Goal: Task Accomplishment & Management: Manage account settings

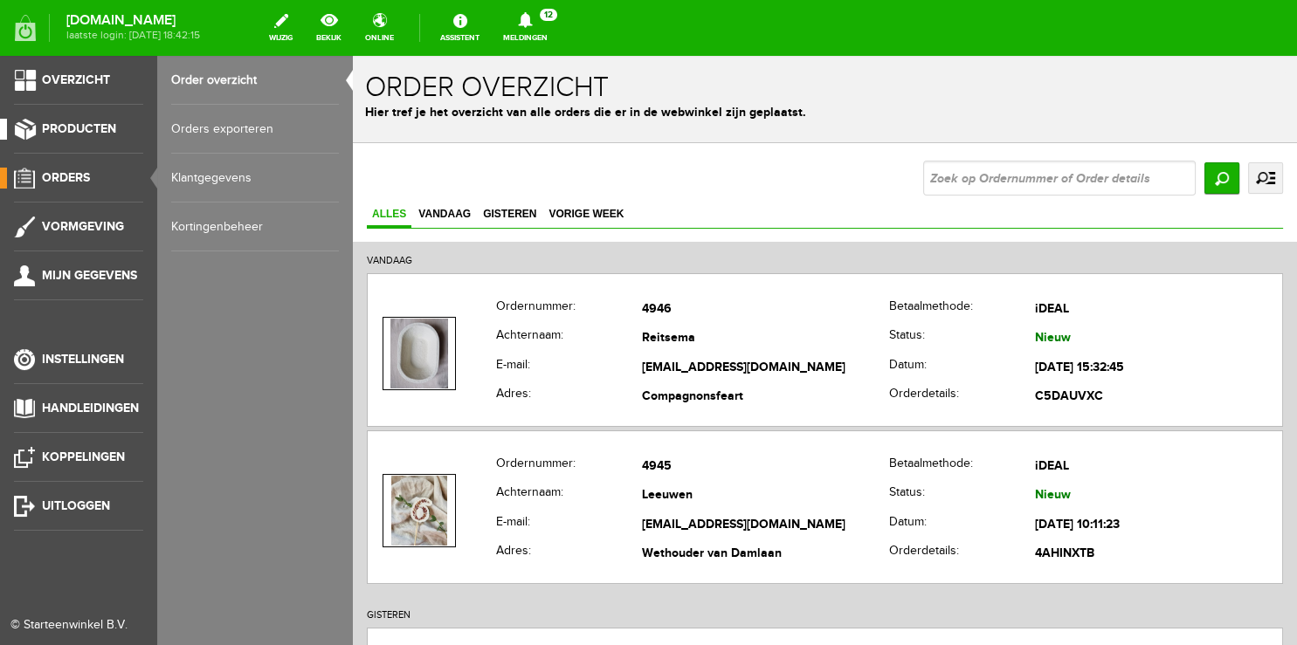
click at [89, 121] on link "Producten" at bounding box center [71, 129] width 143 height 21
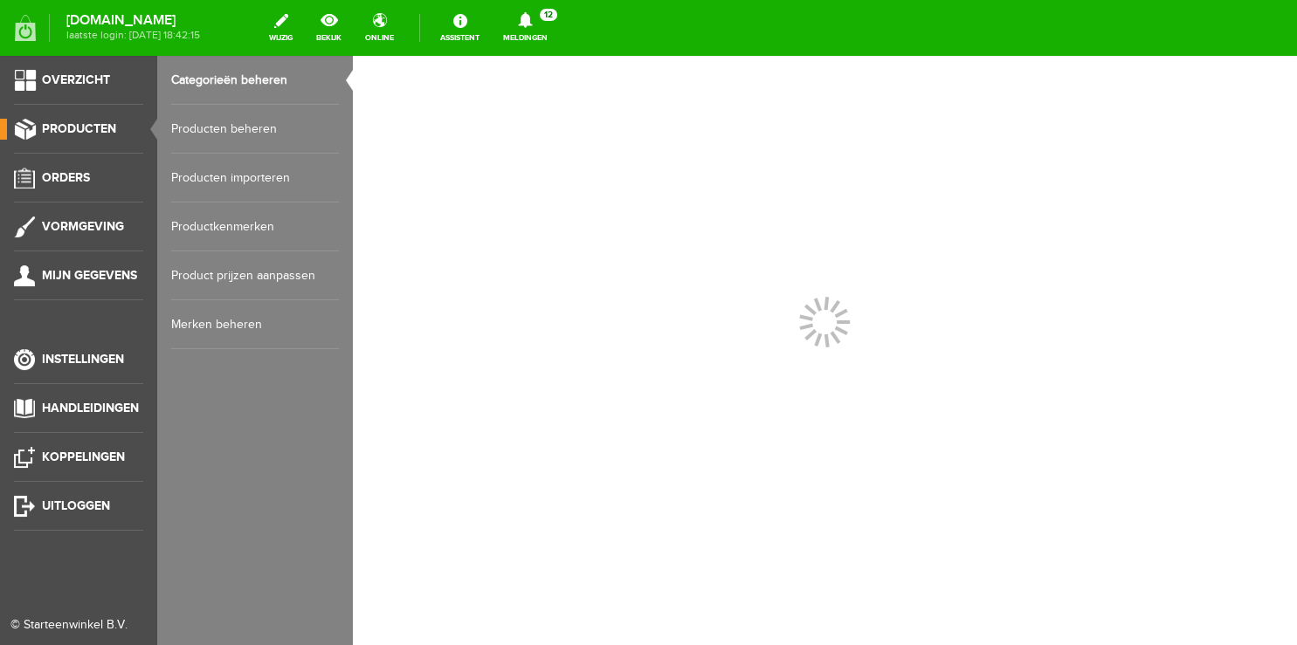
click at [215, 80] on link "Categorieën beheren" at bounding box center [255, 80] width 168 height 49
click at [217, 129] on link "Producten beheren" at bounding box center [255, 129] width 168 height 49
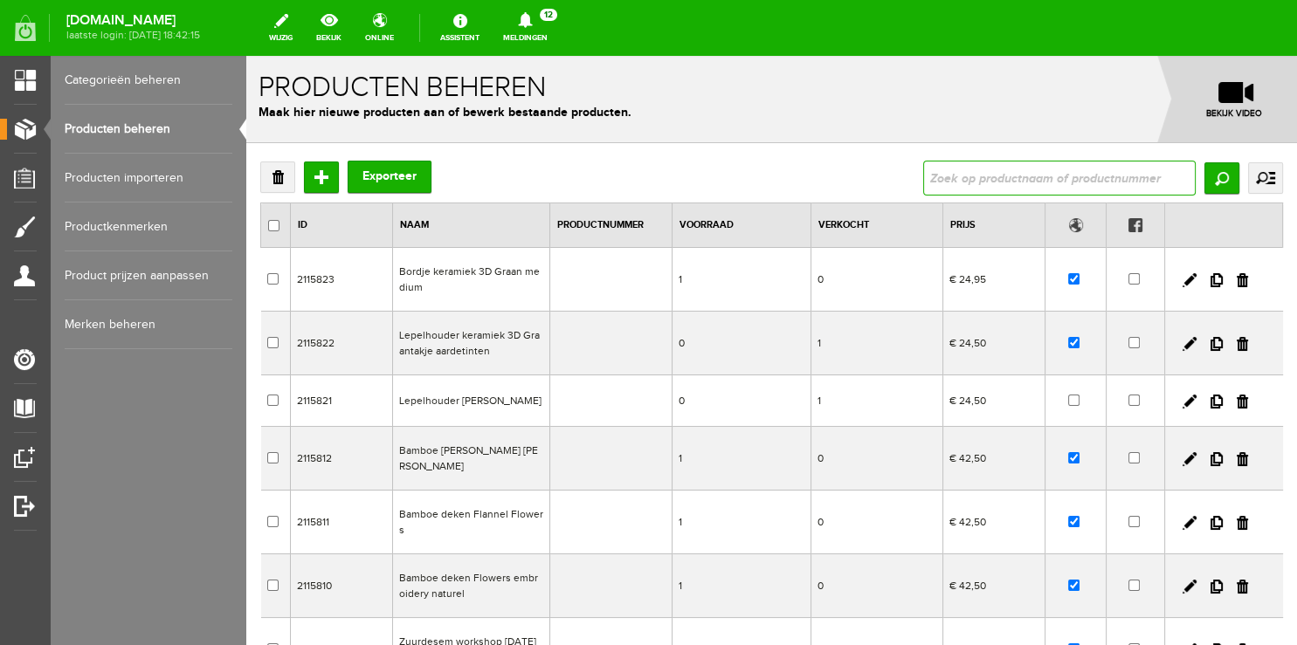
click at [1037, 178] on input "text" at bounding box center [1059, 178] width 272 height 35
type input "aardetinten"
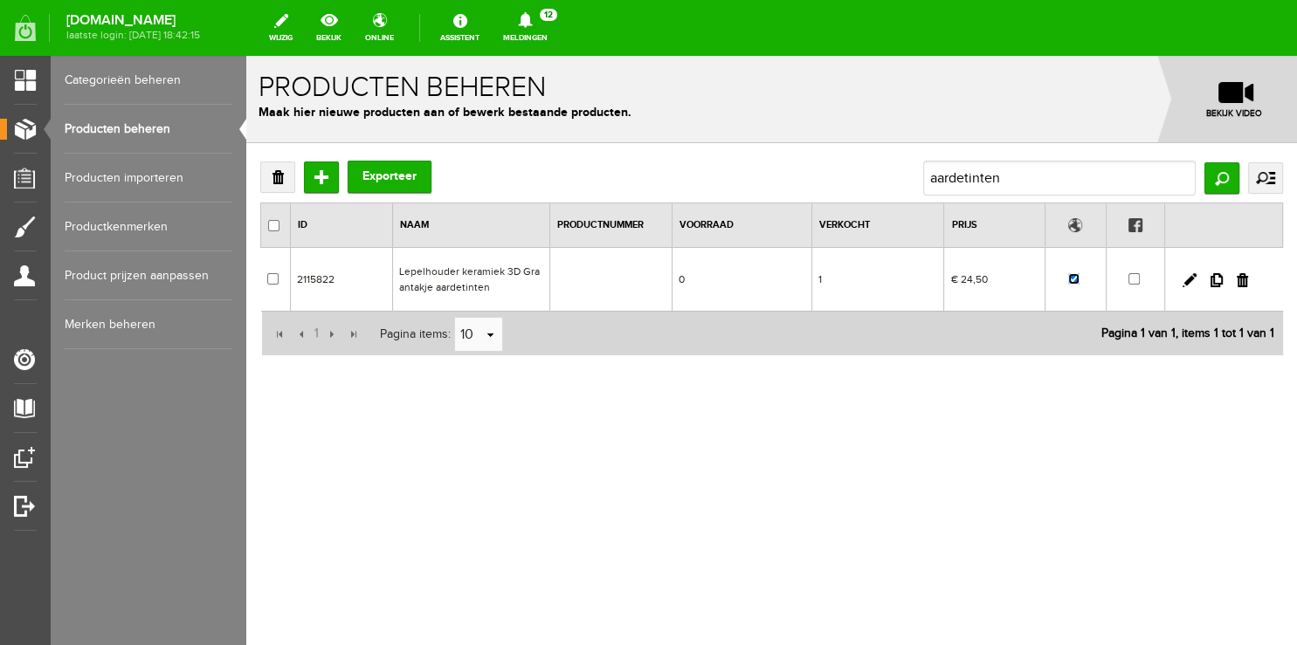
click at [1072, 281] on input "checkbox" at bounding box center [1073, 278] width 11 height 11
checkbox input "false"
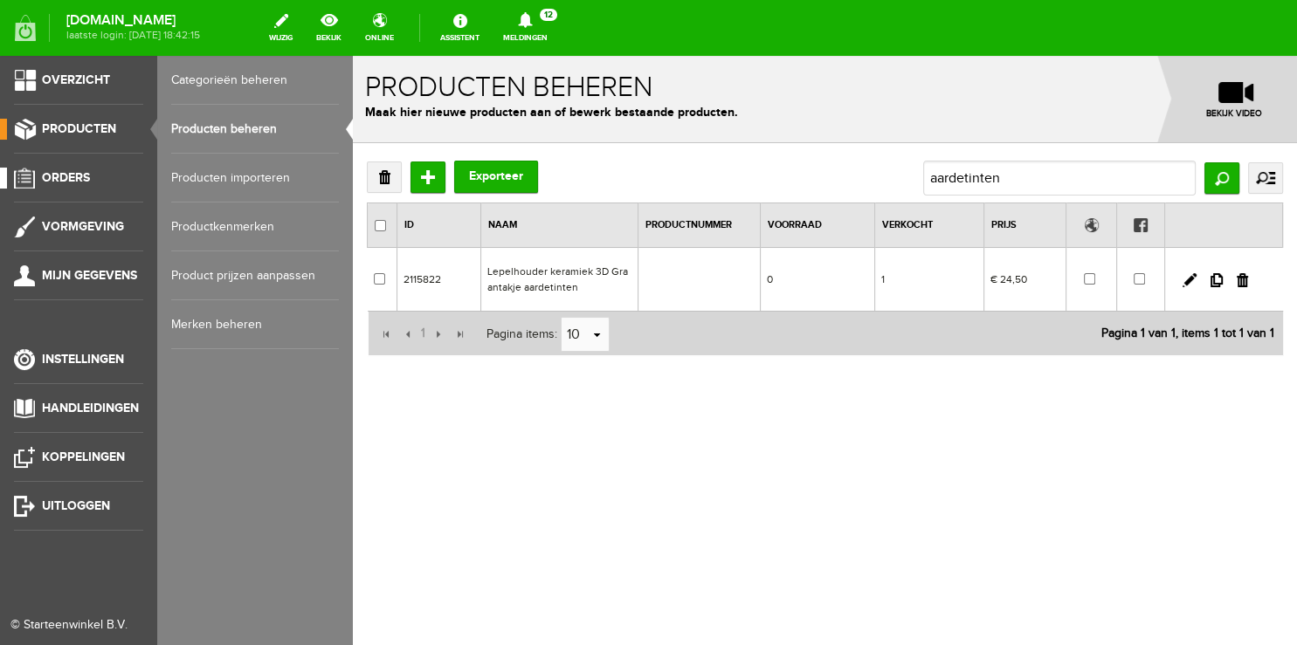
click at [59, 180] on span "Orders" at bounding box center [66, 177] width 48 height 15
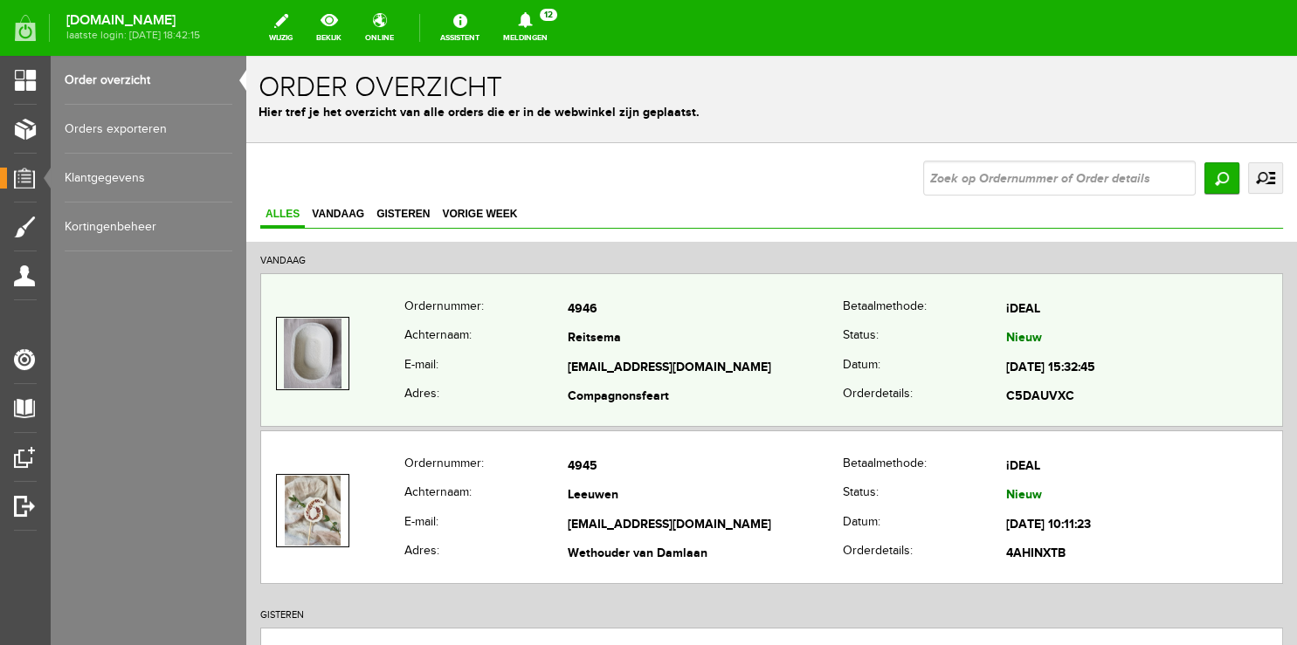
copy tr "[EMAIL_ADDRESS][DOMAIN_NAME]"
drag, startPoint x: 532, startPoint y: 365, endPoint x: 717, endPoint y: 373, distance: 185.3
click at [717, 373] on tr "E-mail: [EMAIL_ADDRESS][DOMAIN_NAME] Datum: [DATE] 15:32:45" at bounding box center [771, 369] width 1021 height 30
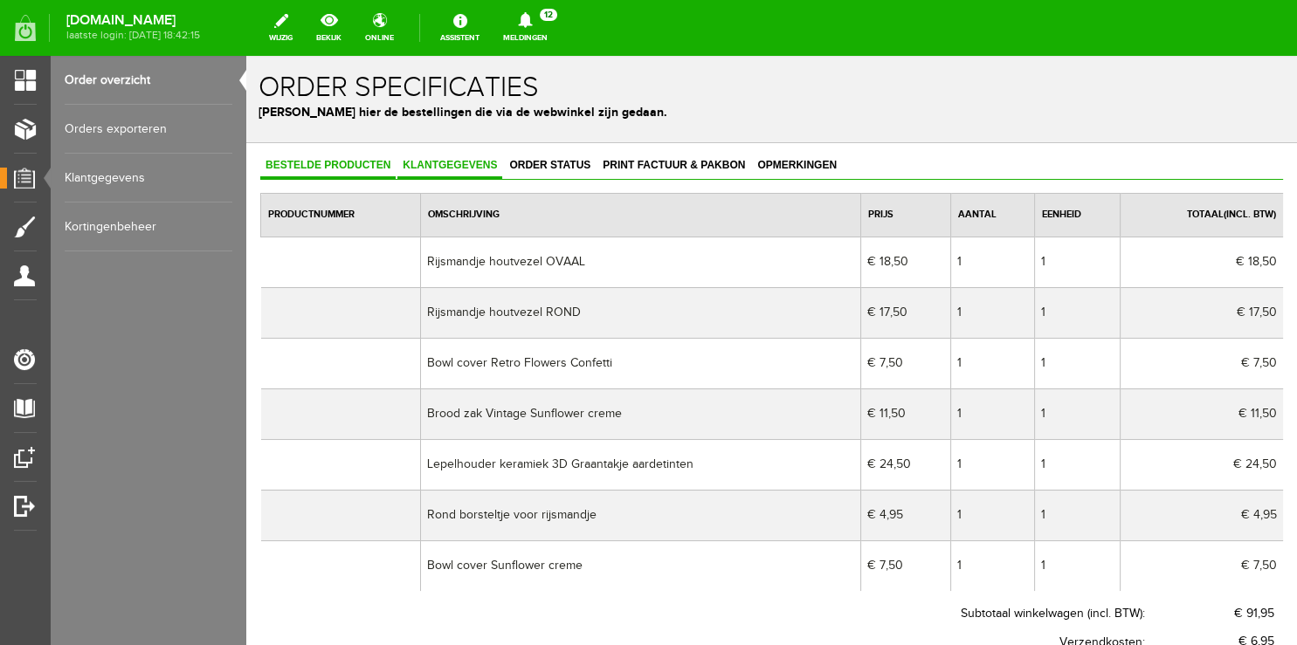
click at [456, 167] on span "Klantgegevens" at bounding box center [449, 165] width 105 height 12
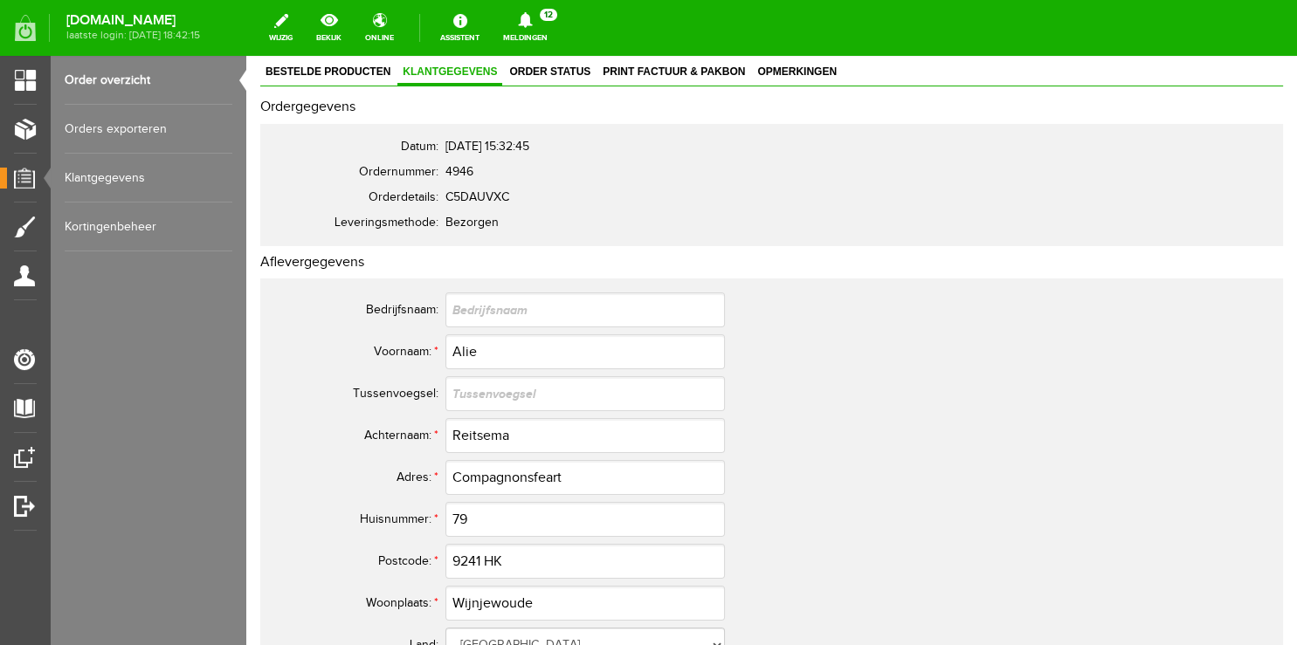
scroll to position [184, 0]
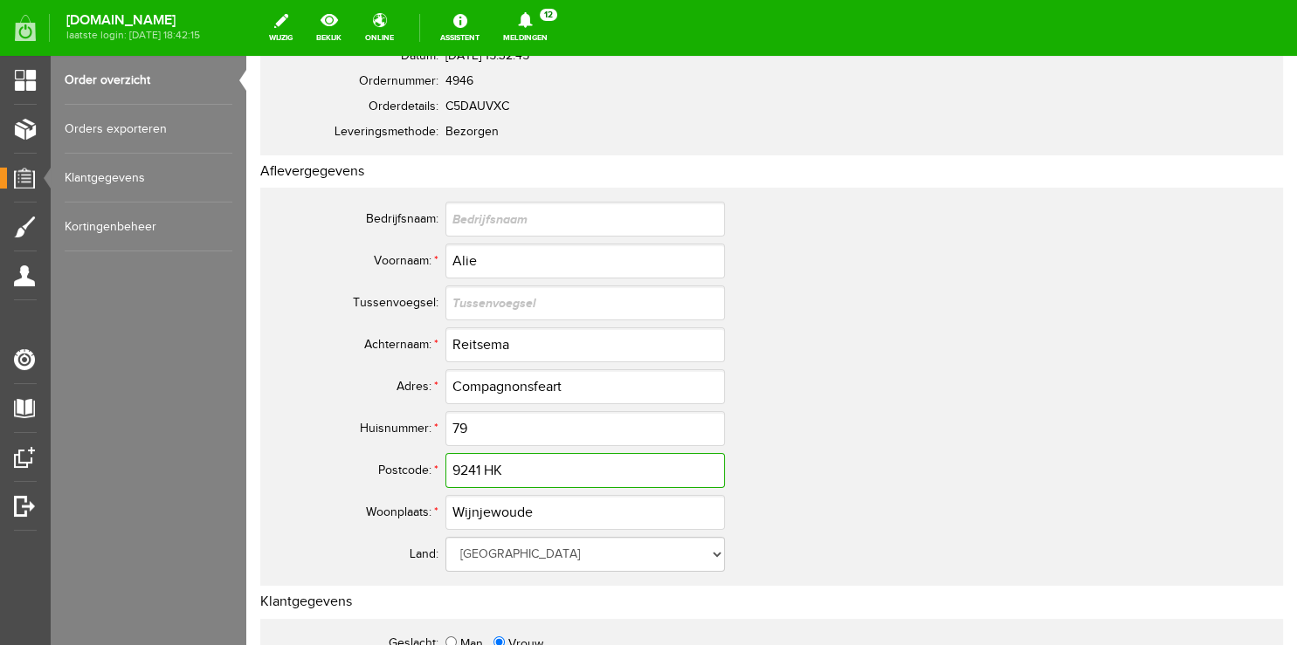
drag, startPoint x: 524, startPoint y: 470, endPoint x: 95, endPoint y: 473, distance: 428.8
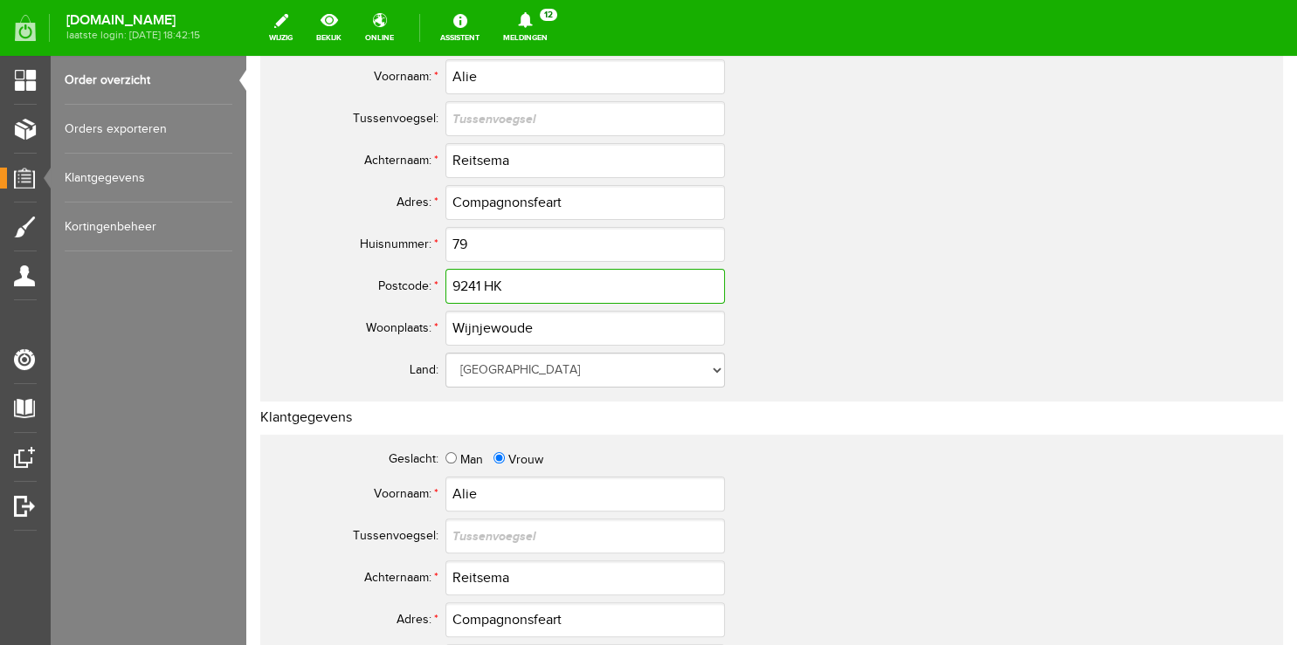
scroll to position [0, 0]
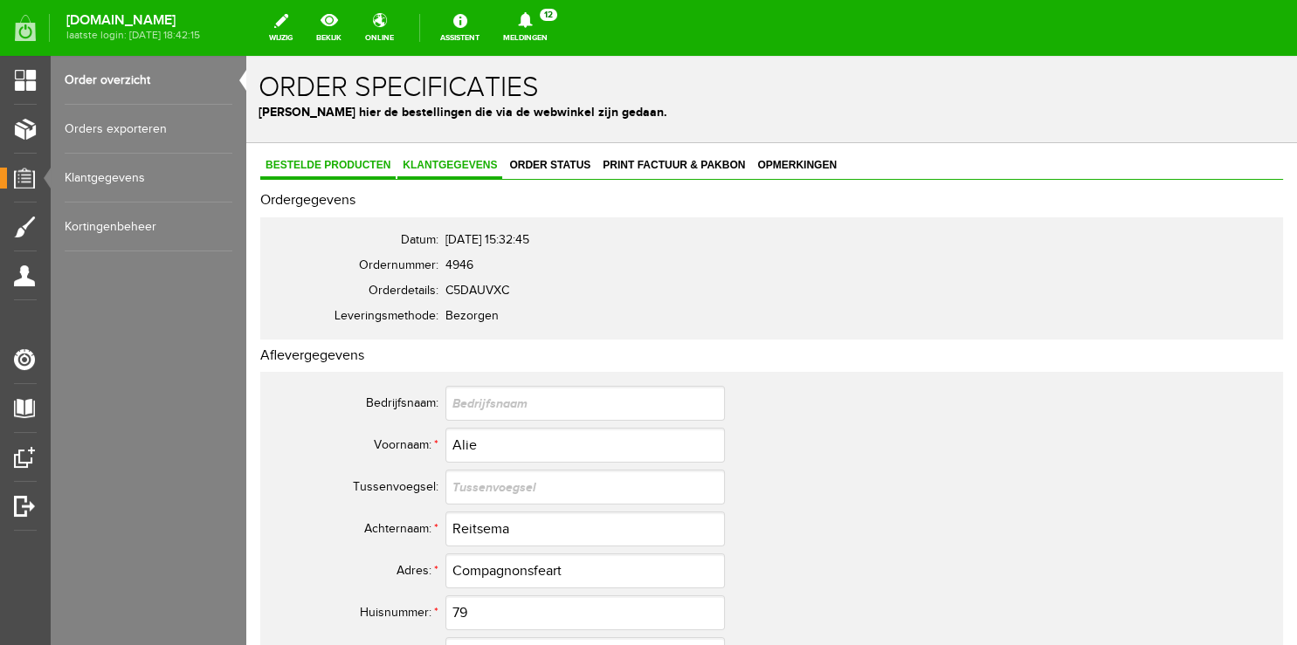
click at [314, 169] on span "Bestelde producten" at bounding box center [327, 165] width 135 height 12
